Goal: Book appointment/travel/reservation

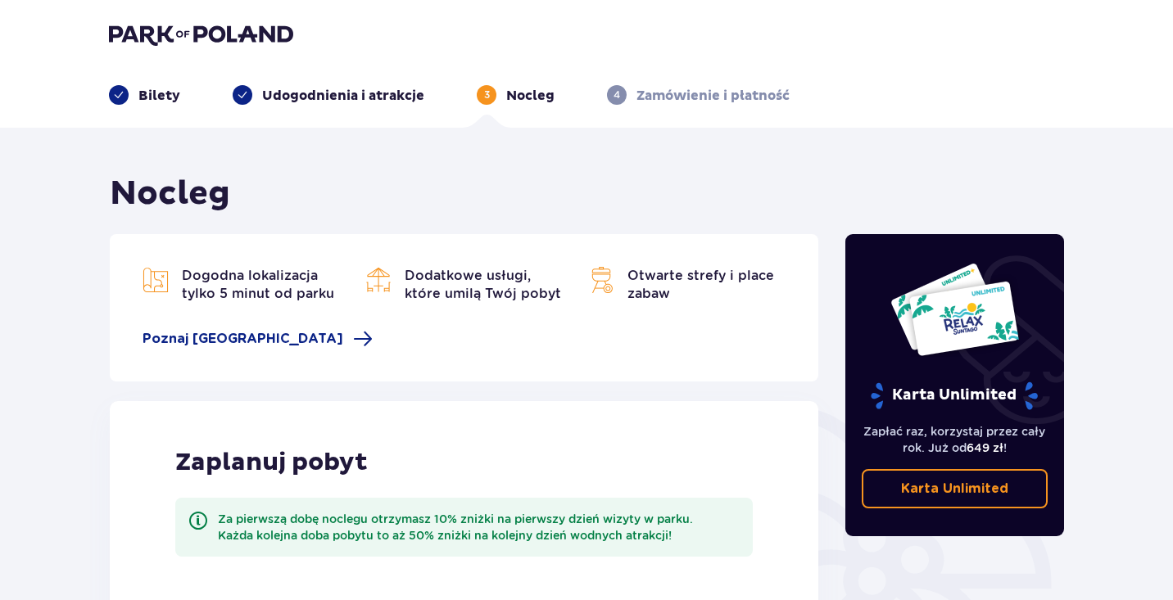
scroll to position [333, 0]
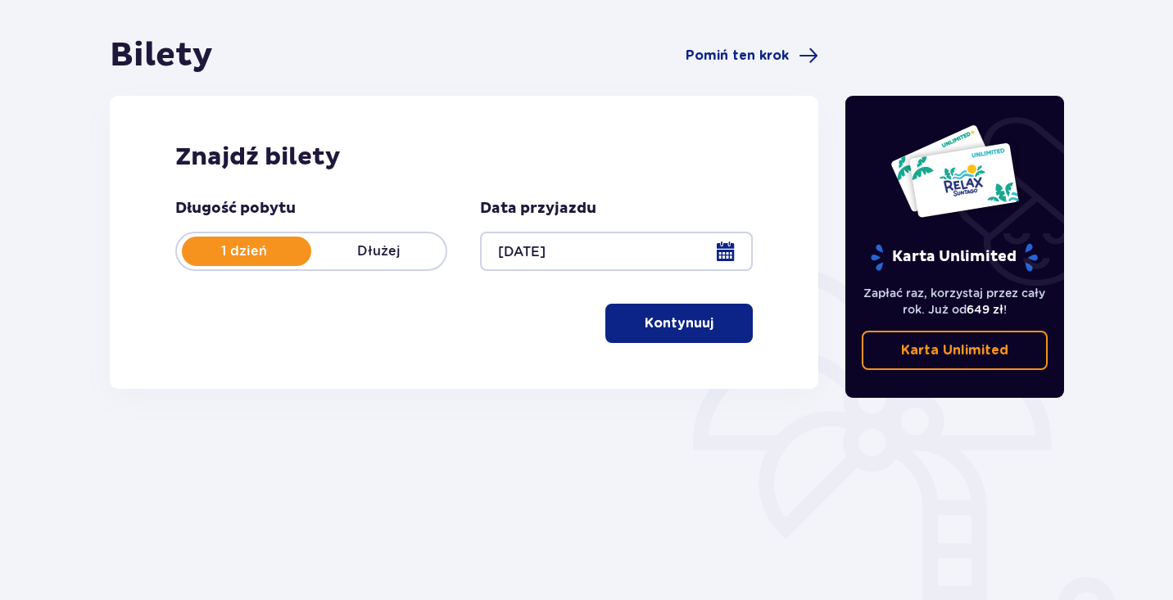
scroll to position [137, 0]
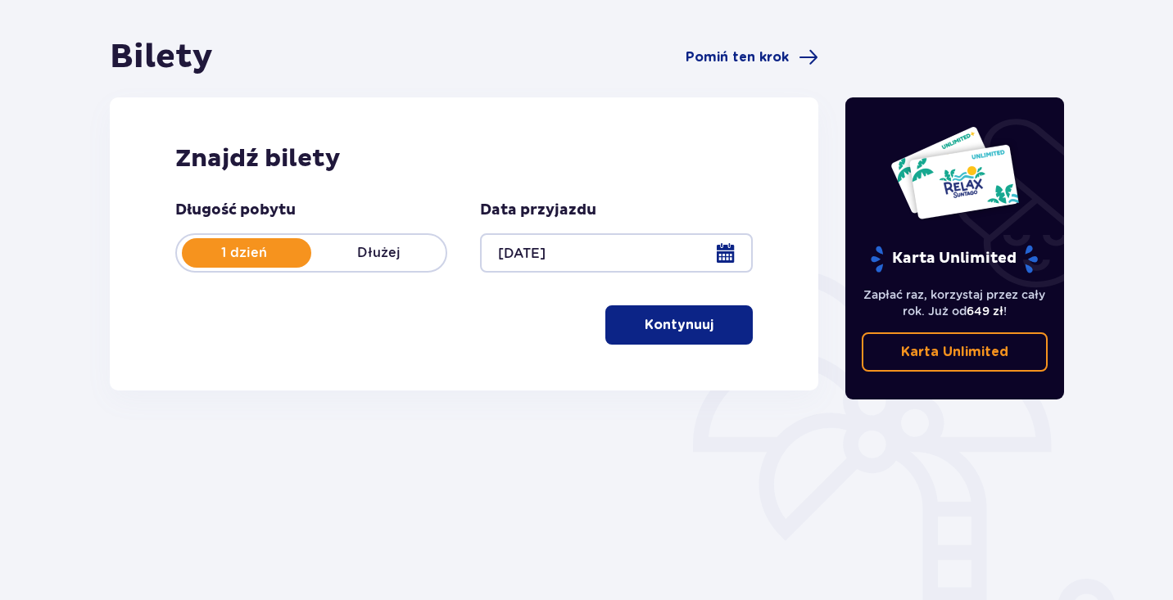
click at [533, 273] on div at bounding box center [616, 252] width 272 height 39
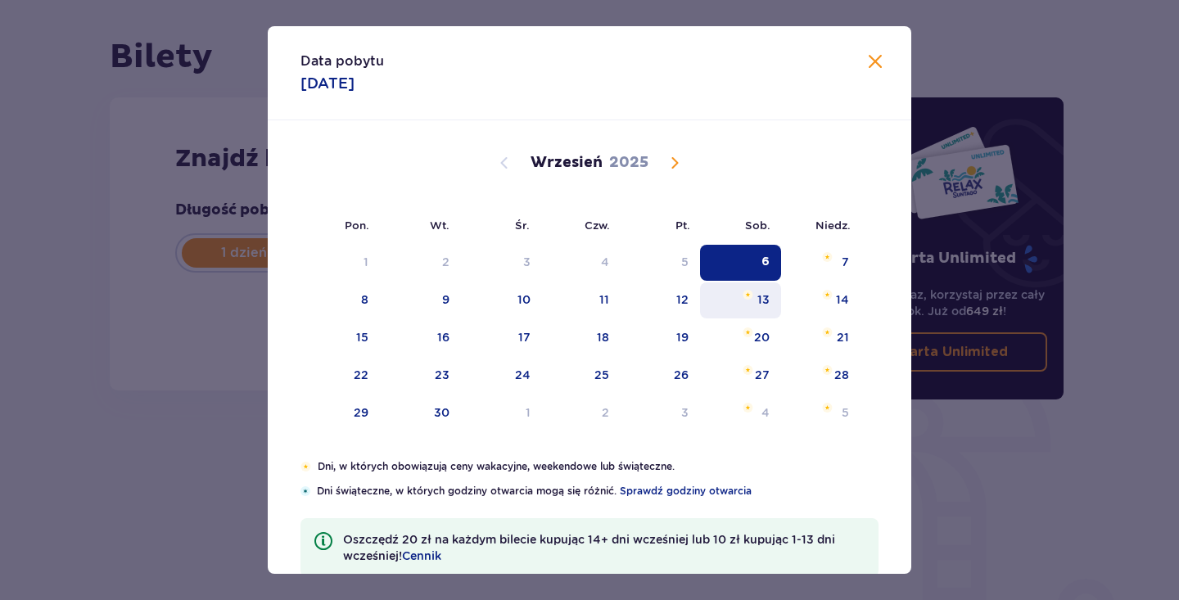
click at [768, 307] on div "13" at bounding box center [740, 301] width 81 height 36
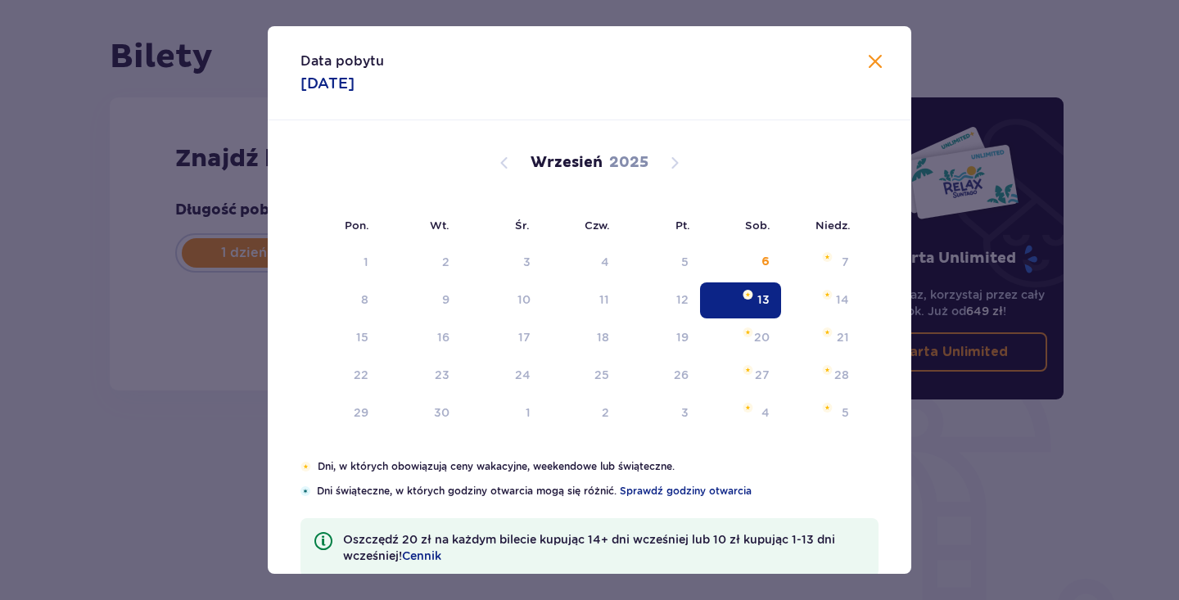
type input "13.09.25"
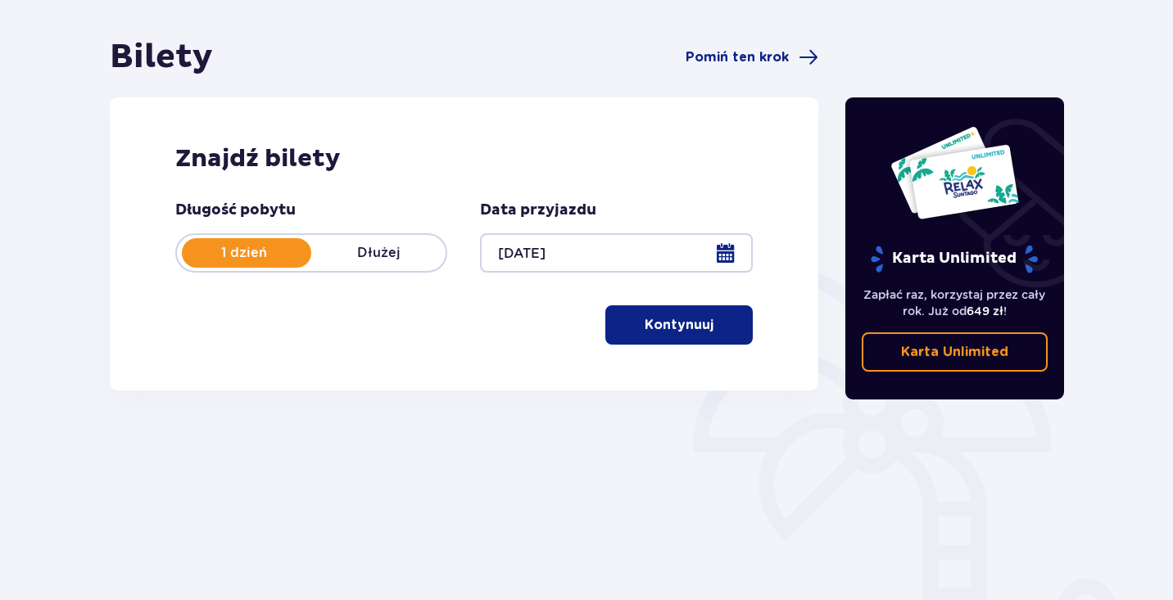
click at [710, 335] on span "button" at bounding box center [717, 325] width 20 height 20
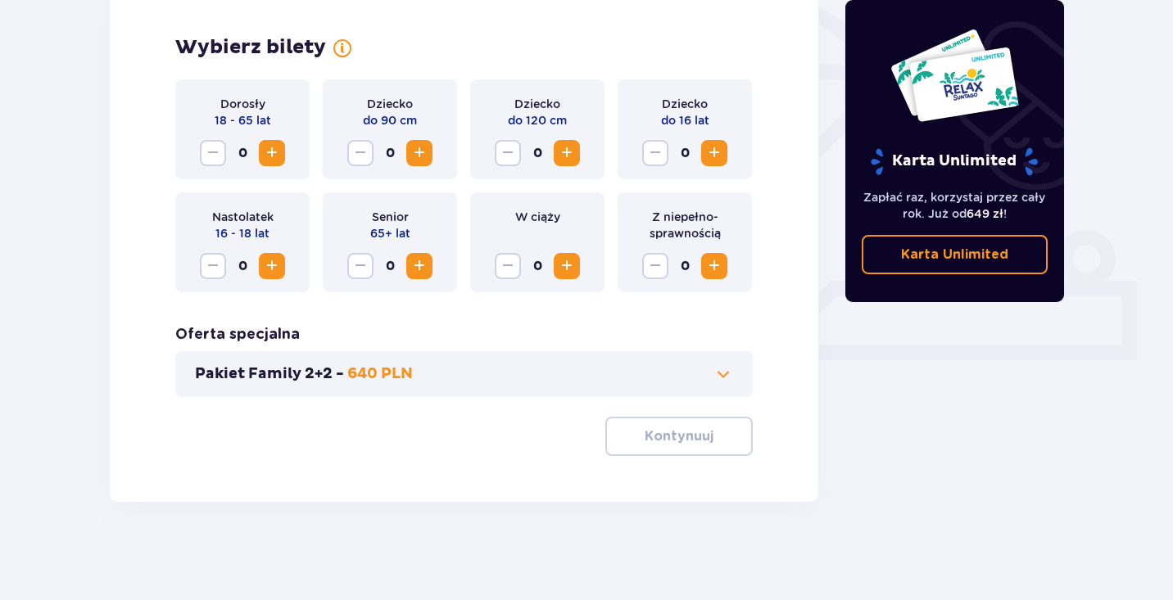
scroll to position [617, 0]
click at [270, 163] on span "Increase" at bounding box center [272, 153] width 20 height 20
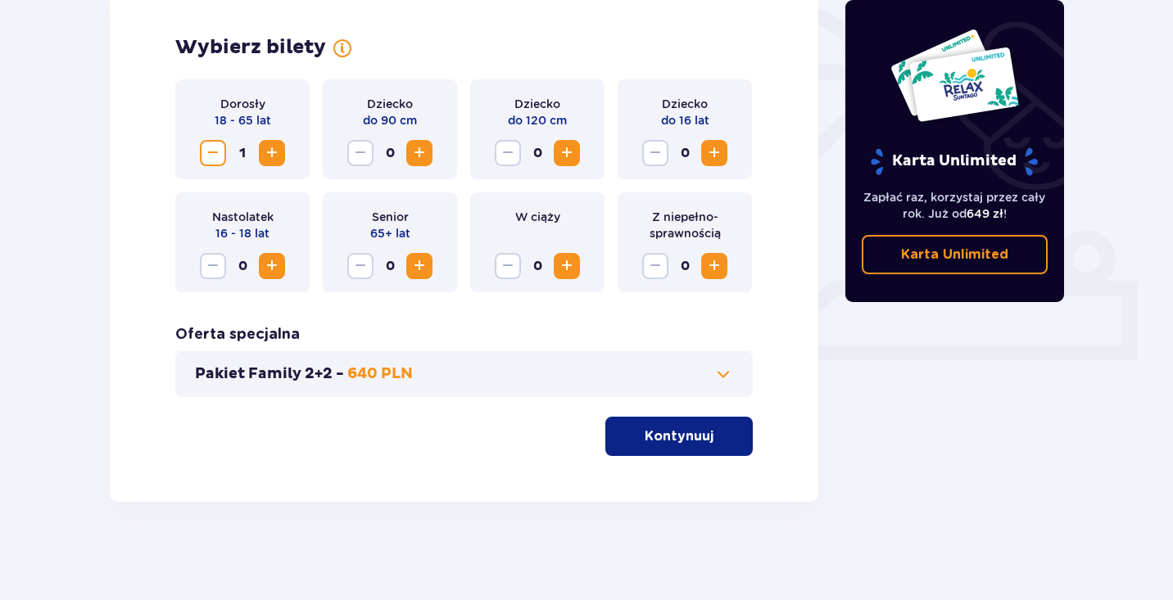
click at [707, 446] on span "button" at bounding box center [717, 437] width 20 height 20
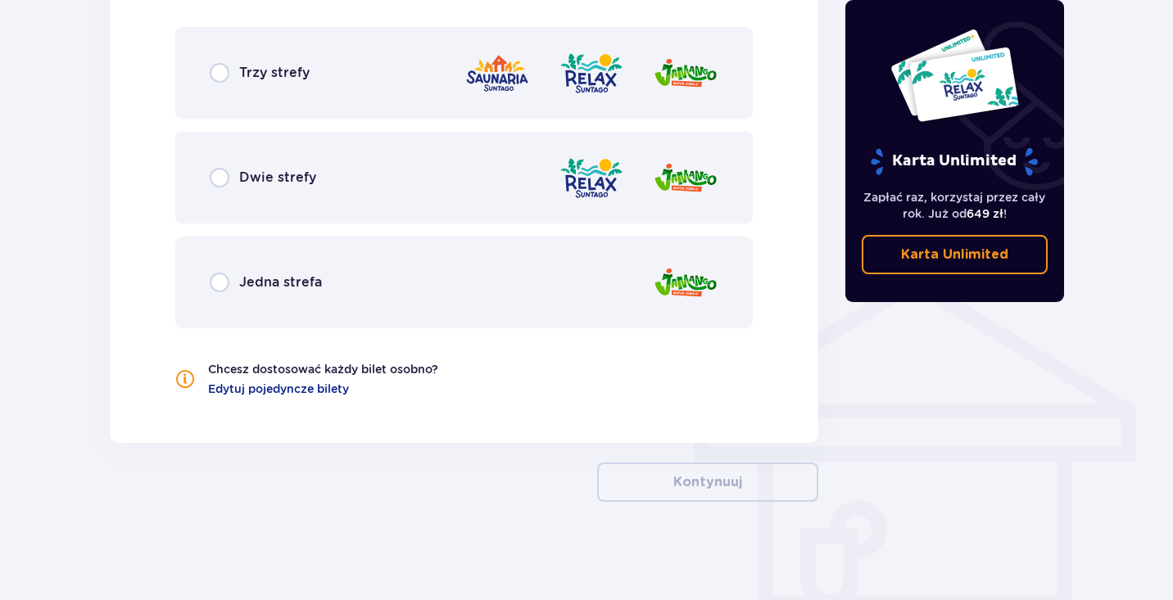
scroll to position [1112, 0]
click at [555, 328] on div "Jedna strefa" at bounding box center [463, 283] width 577 height 92
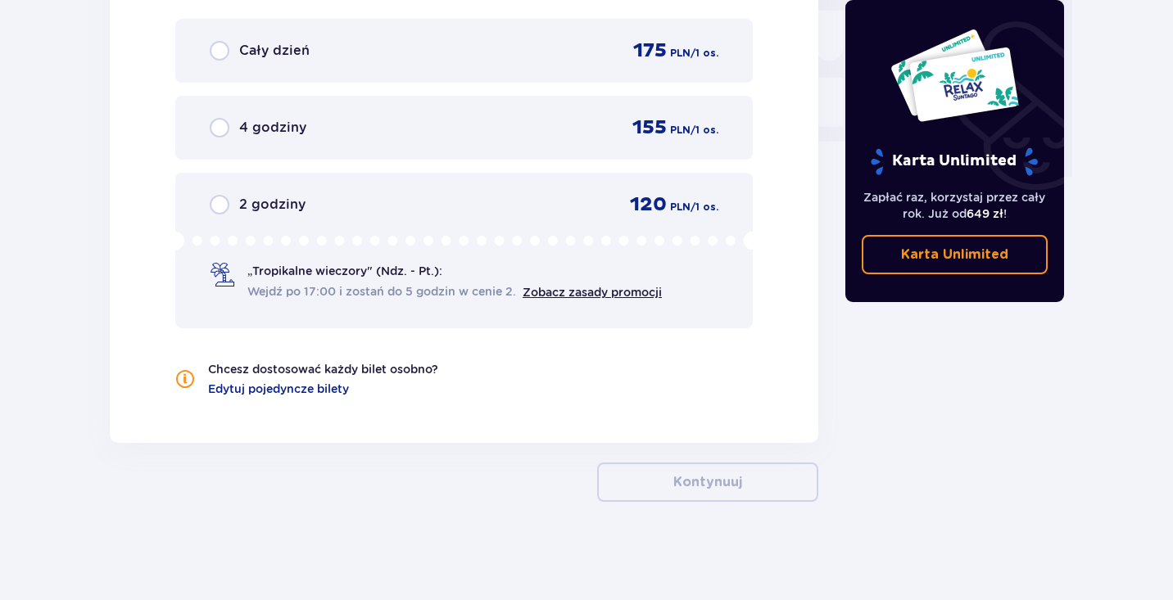
scroll to position [1641, 0]
click at [465, 301] on div "„Tropikalne wieczory" (Ndz. - Pt.): Wejdź po 17:00 i zostań do 5 godzin w cenie…" at bounding box center [454, 282] width 414 height 38
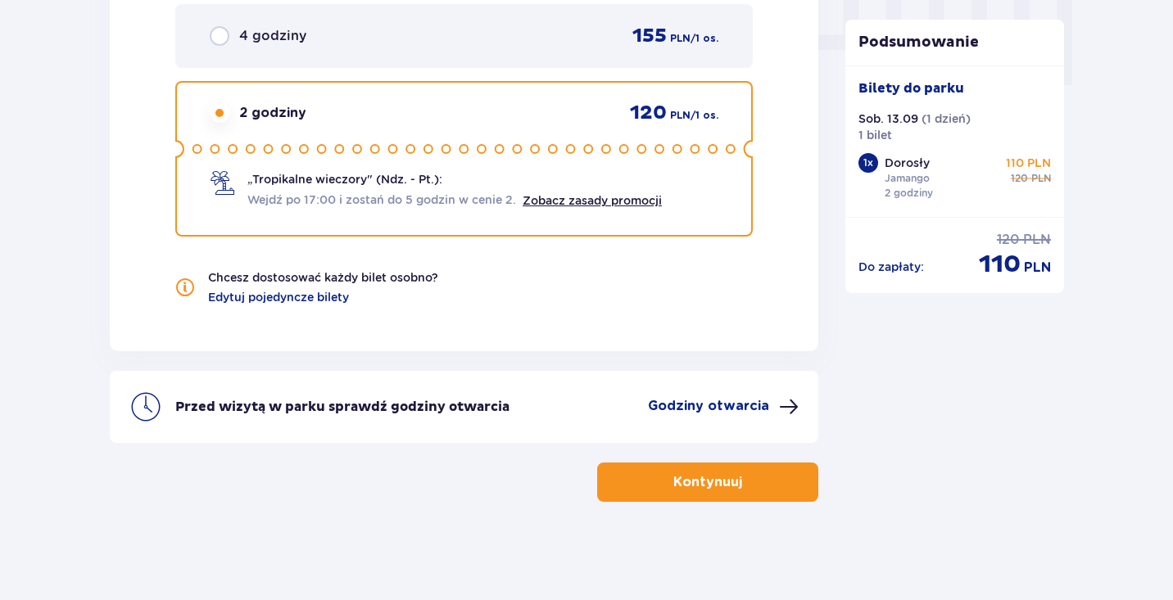
scroll to position [1815, 0]
click at [582, 207] on link "Zobacz zasady promocji" at bounding box center [592, 200] width 139 height 13
